Goal: Information Seeking & Learning: Check status

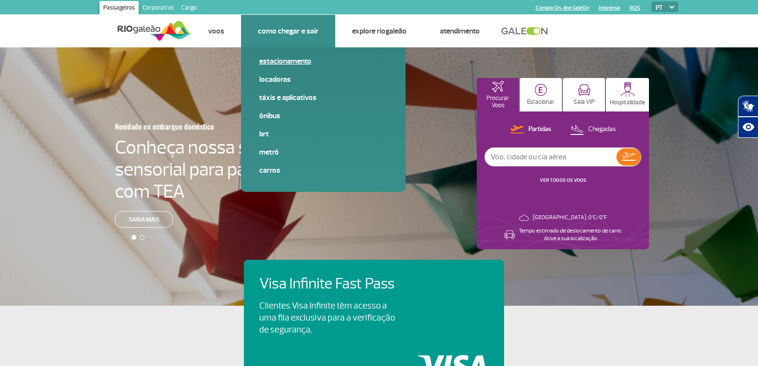
click at [289, 59] on link "Estacionamento" at bounding box center [323, 61] width 128 height 11
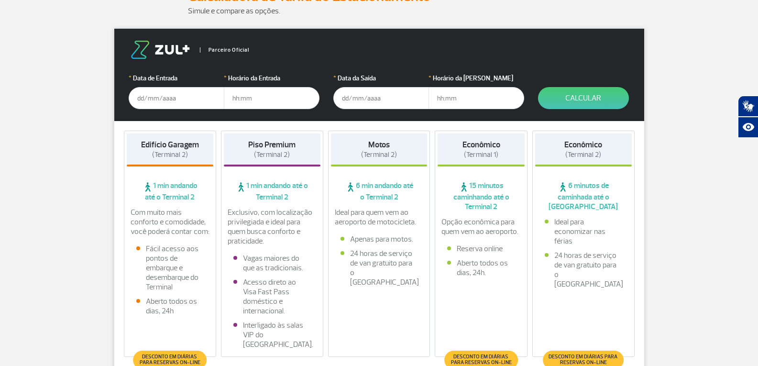
scroll to position [287, 0]
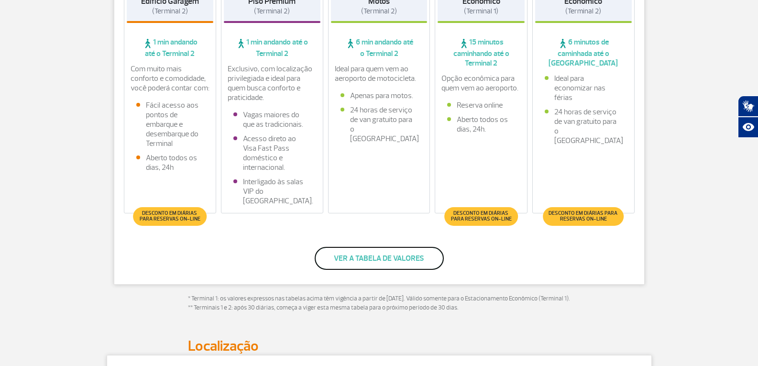
click at [348, 269] on button "Ver a tabela de valores" at bounding box center [379, 258] width 129 height 23
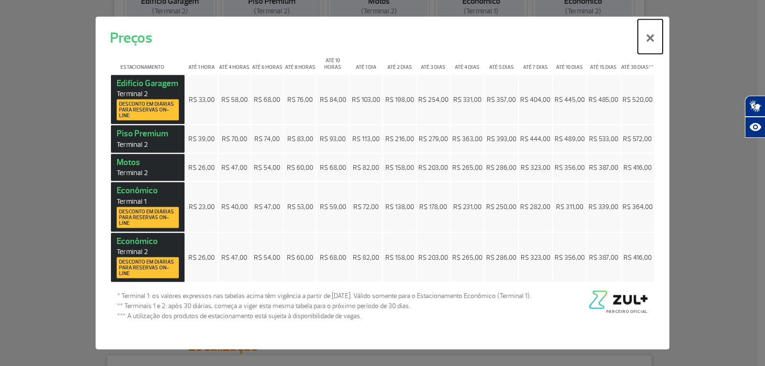
click at [644, 32] on button "×" at bounding box center [650, 36] width 25 height 34
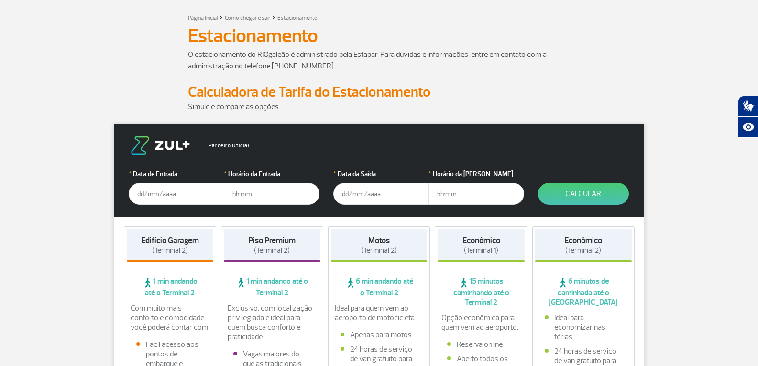
scroll to position [0, 0]
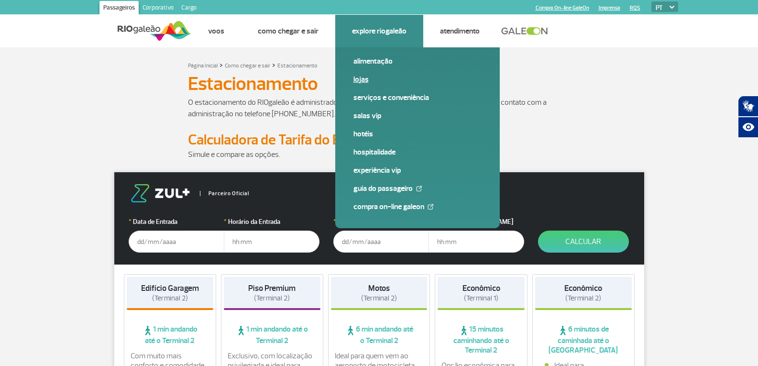
click at [357, 77] on link "Lojas" at bounding box center [417, 79] width 128 height 11
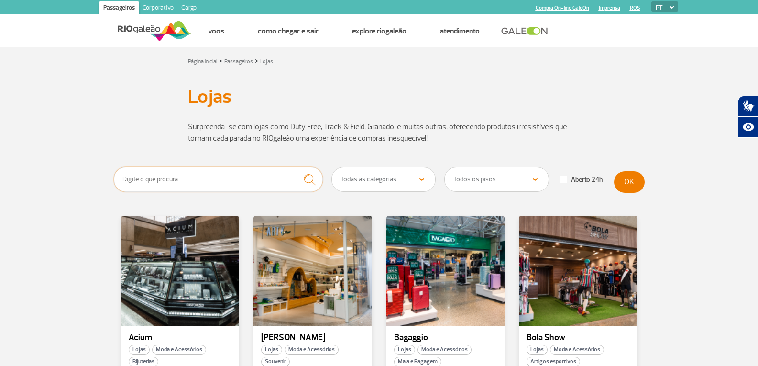
click at [216, 174] on input "text" at bounding box center [218, 179] width 209 height 25
paste input "HN 35 Rio"
click at [296, 167] on button "submit" at bounding box center [309, 179] width 26 height 25
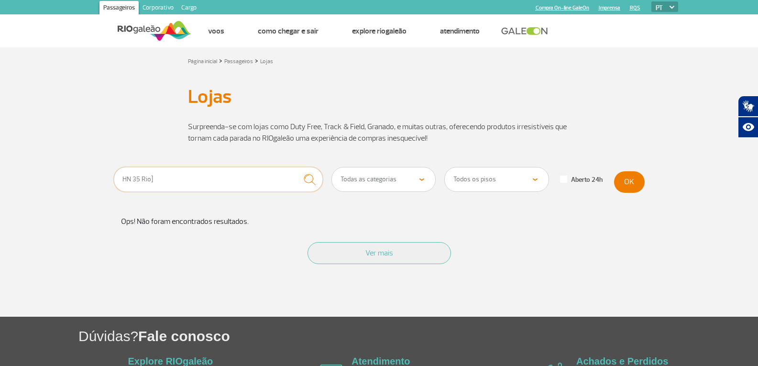
type input "HN 35 Rio"
click at [296, 167] on button "submit" at bounding box center [309, 179] width 26 height 25
drag, startPoint x: 183, startPoint y: 184, endPoint x: 21, endPoint y: 11, distance: 237.1
click at [0, 120] on html "Passageiros Corporativo Cargo Compra On-line GaleOn Imprensa RQS PT ENG ESP Pág…" at bounding box center [379, 183] width 758 height 366
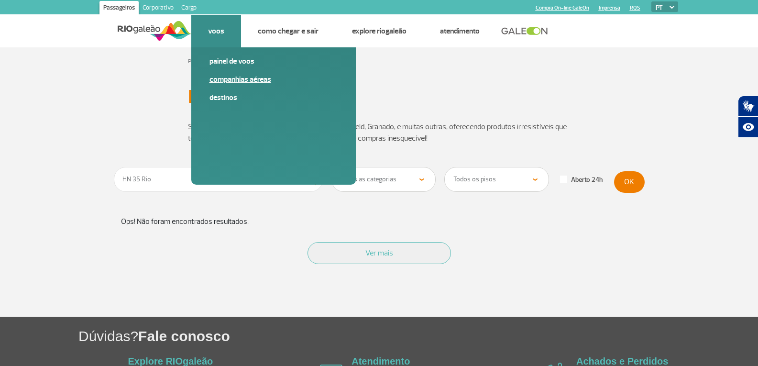
drag, startPoint x: 220, startPoint y: 35, endPoint x: 230, endPoint y: 78, distance: 43.7
click at [220, 35] on link "Voos" at bounding box center [216, 31] width 16 height 10
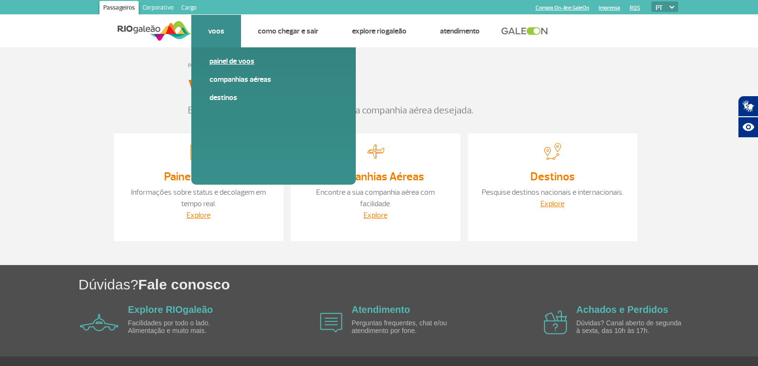
click at [230, 59] on link "Painel de voos" at bounding box center [273, 61] width 128 height 11
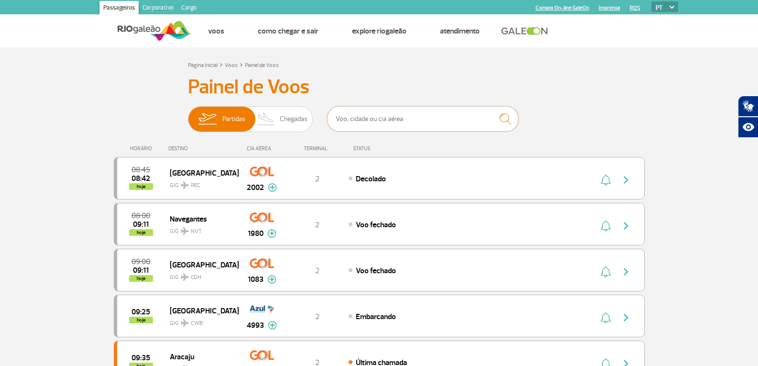
click at [389, 127] on input "text" at bounding box center [422, 118] width 191 height 25
click at [376, 118] on input "text" at bounding box center [422, 118] width 191 height 25
click at [362, 131] on input "text" at bounding box center [422, 118] width 191 height 25
type input "2060"
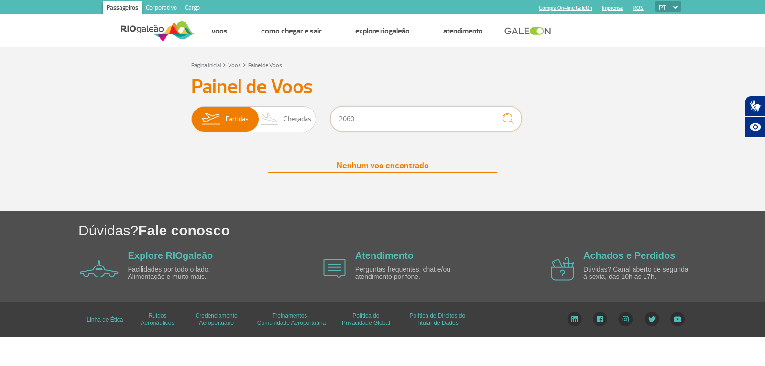
drag, startPoint x: 304, startPoint y: 131, endPoint x: 269, endPoint y: 137, distance: 34.9
click at [277, 137] on div "Painel de Voos Partidas Chegadas 2060 Nenhum voo encontrado Nenhum voo encontra…" at bounding box center [382, 133] width 531 height 117
type input "avianca"
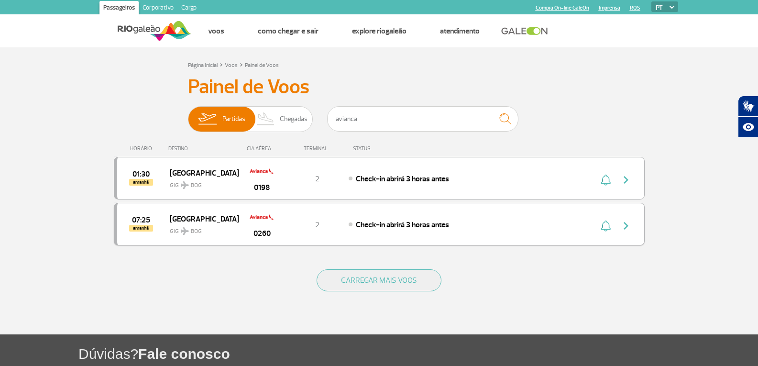
click at [560, 219] on div "07:25 amanhã Bogotá GIG BOG 0260 2 Check-in abrirá 3 horas antes" at bounding box center [379, 224] width 531 height 43
click at [626, 221] on img "button" at bounding box center [625, 225] width 11 height 11
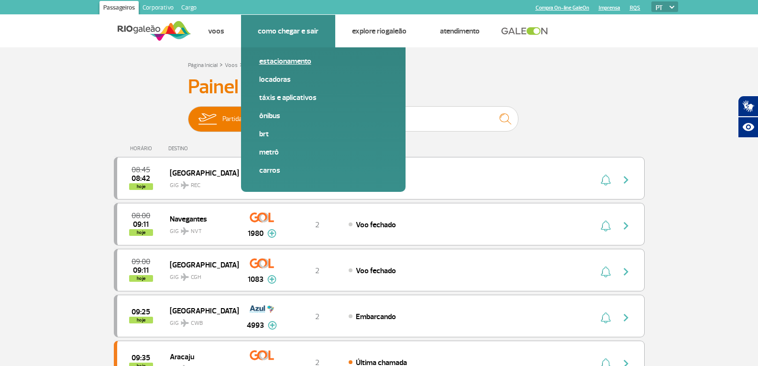
click at [288, 59] on div "Estacionamento Locadoras Táxis e aplicativos Ônibus BRT Metrô Carros" at bounding box center [323, 119] width 164 height 144
click at [288, 59] on link "Estacionamento" at bounding box center [323, 61] width 128 height 11
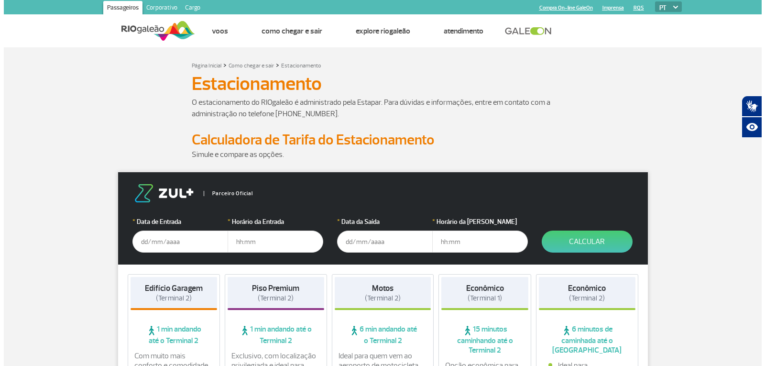
scroll to position [191, 0]
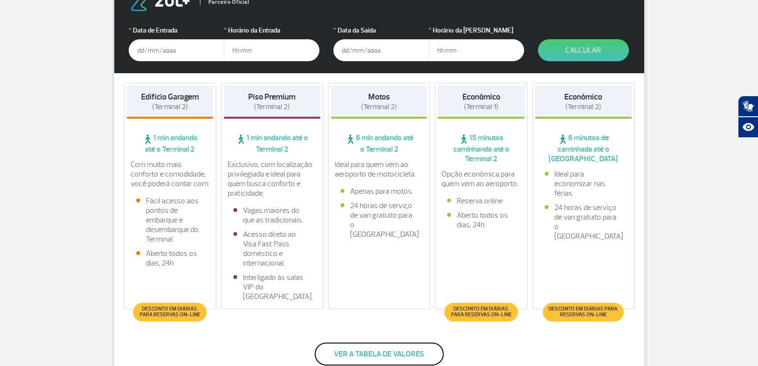
click at [363, 362] on button "Ver a tabela de valores" at bounding box center [379, 353] width 129 height 23
